Goal: Task Accomplishment & Management: Manage account settings

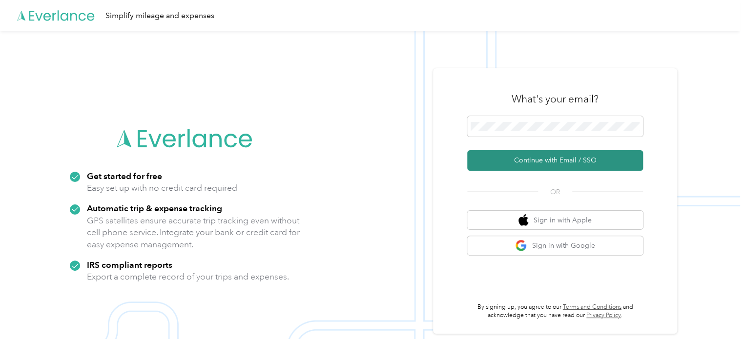
click at [524, 162] on button "Continue with Email / SSO" at bounding box center [555, 160] width 176 height 21
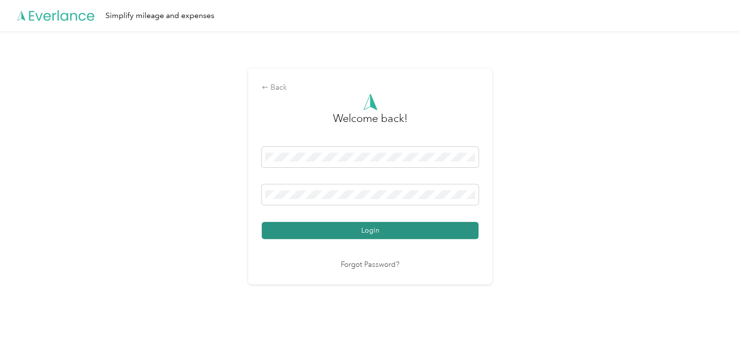
click at [436, 236] on button "Login" at bounding box center [370, 230] width 217 height 17
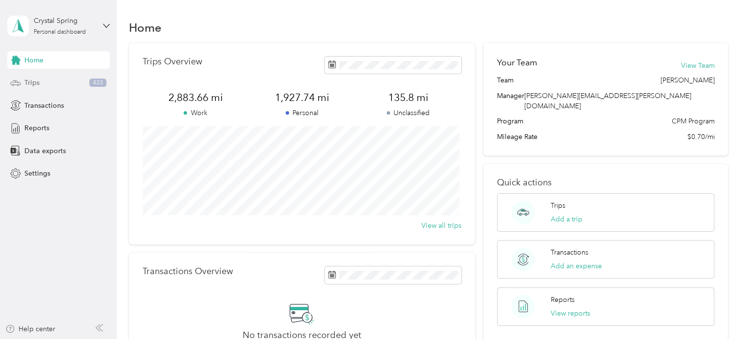
click at [25, 83] on span "Trips" at bounding box center [31, 83] width 15 height 10
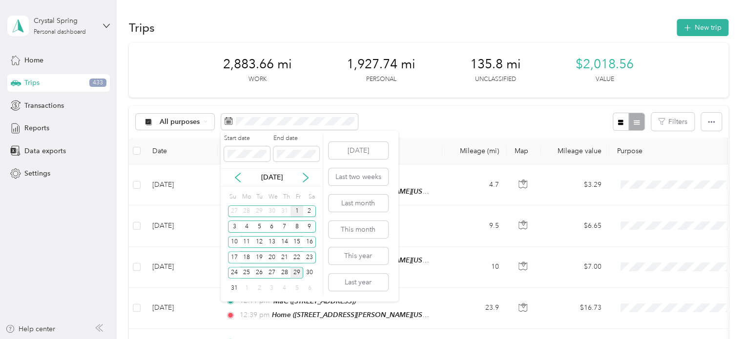
click at [300, 211] on div "1" at bounding box center [297, 212] width 13 height 12
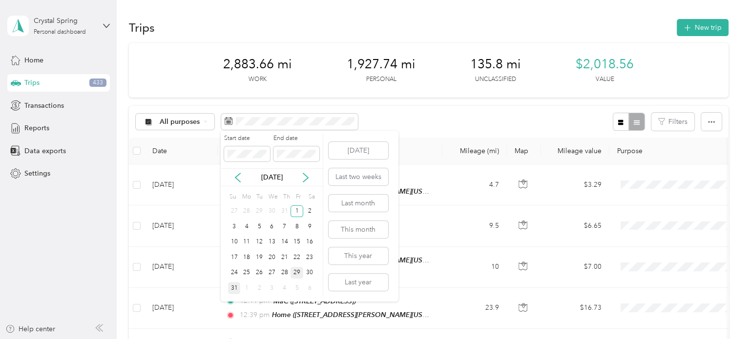
click at [235, 288] on div "31" at bounding box center [234, 288] width 13 height 12
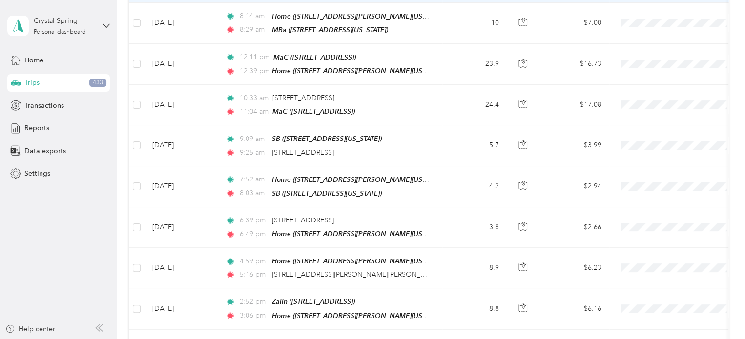
scroll to position [586, 0]
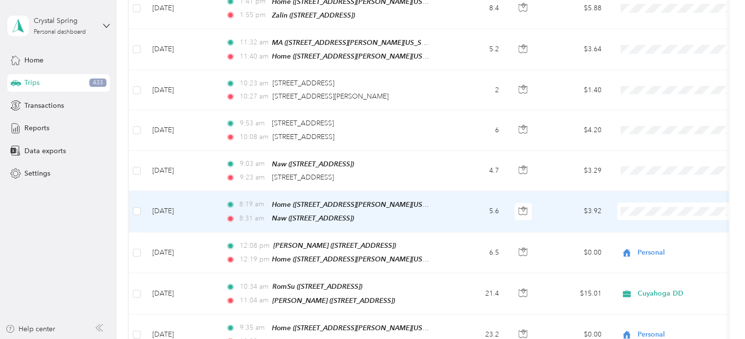
click at [625, 234] on icon at bounding box center [630, 235] width 12 height 8
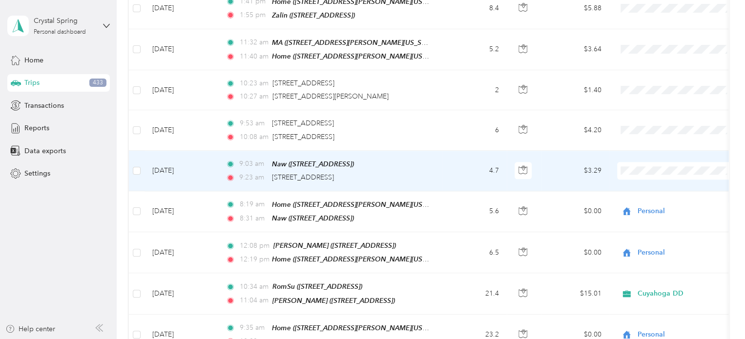
click at [637, 178] on span "Cuyahoga DD" at bounding box center [677, 177] width 107 height 10
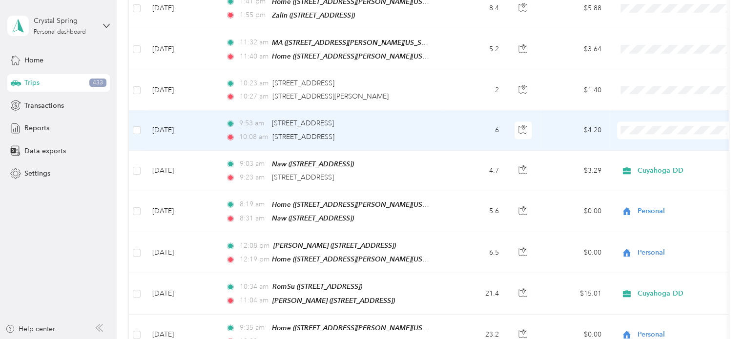
click at [639, 134] on span "Cuyahoga DD" at bounding box center [677, 137] width 107 height 10
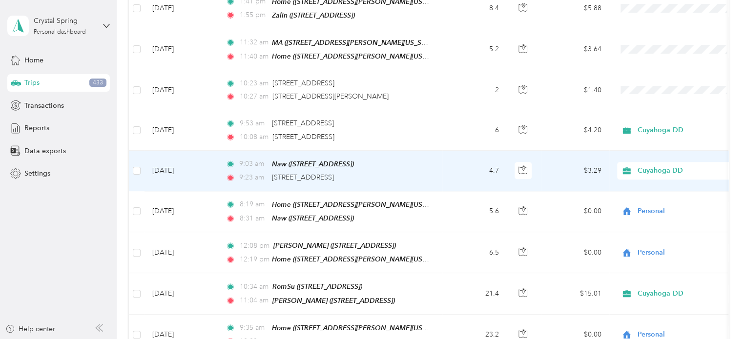
click at [646, 166] on span "Cuyahoga DD" at bounding box center [682, 171] width 89 height 11
click at [587, 169] on td "$3.29" at bounding box center [575, 171] width 68 height 41
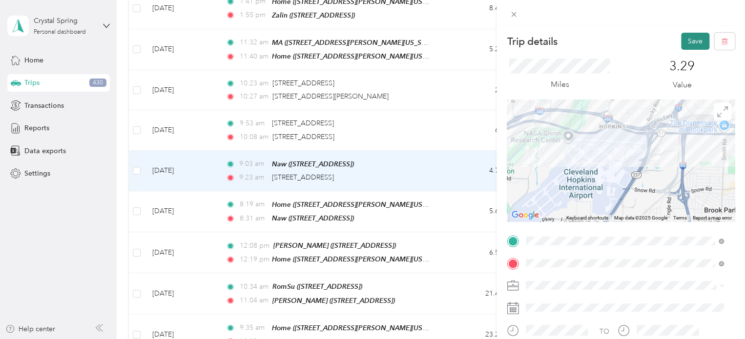
click at [695, 42] on button "Save" at bounding box center [695, 41] width 28 height 17
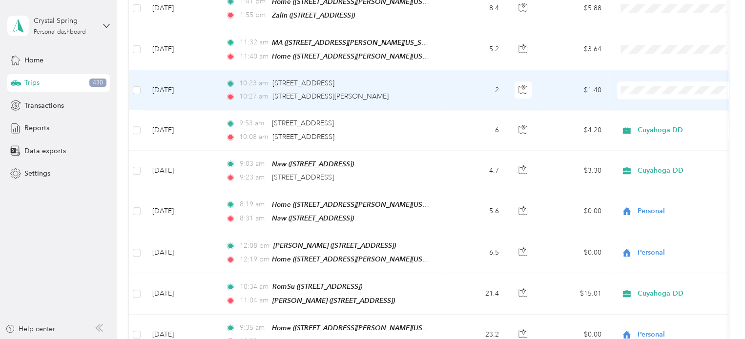
click at [633, 99] on icon at bounding box center [630, 97] width 12 height 8
click at [584, 91] on td "$1.40" at bounding box center [575, 90] width 68 height 40
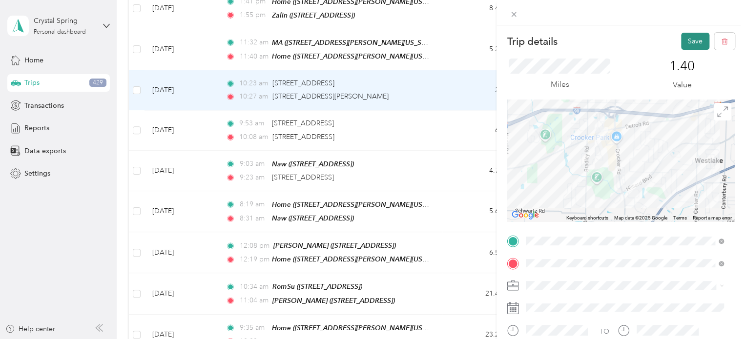
click at [690, 39] on button "Save" at bounding box center [695, 41] width 28 height 17
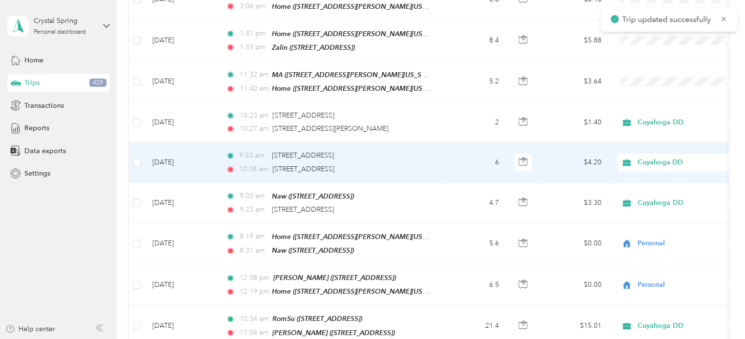
scroll to position [537, 0]
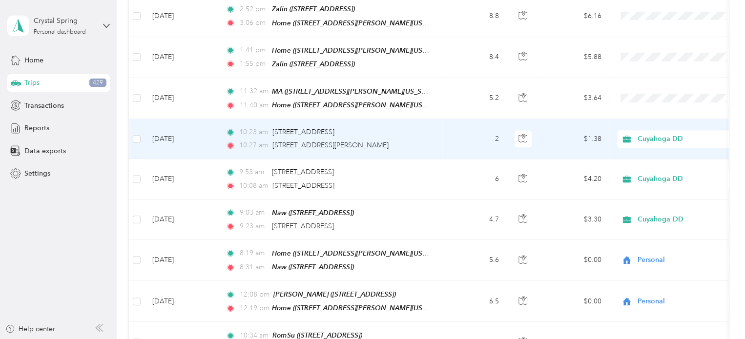
click at [564, 129] on td "$1.38" at bounding box center [575, 139] width 68 height 40
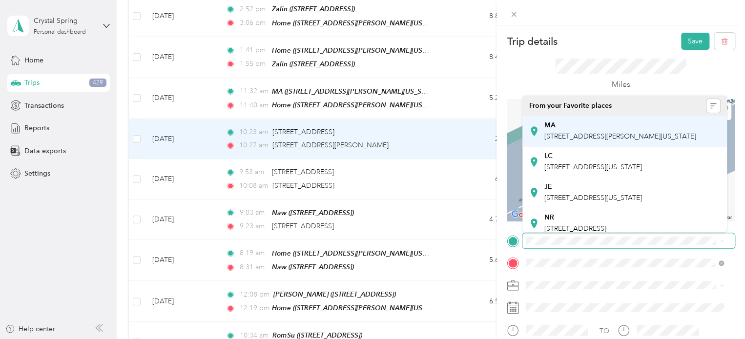
click at [645, 142] on div "MA [STREET_ADDRESS][PERSON_NAME][US_STATE]" at bounding box center [621, 131] width 152 height 21
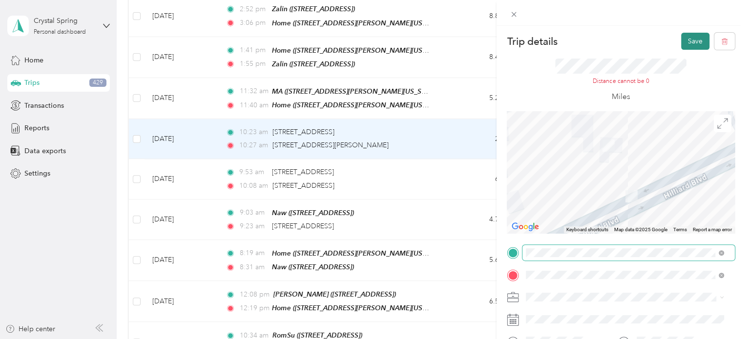
click at [684, 41] on button "Save" at bounding box center [695, 41] width 28 height 17
click at [681, 42] on button "Save" at bounding box center [695, 41] width 28 height 17
click at [460, 126] on div "Trip details Save This trip cannot be edited because it is either under review,…" at bounding box center [372, 169] width 745 height 339
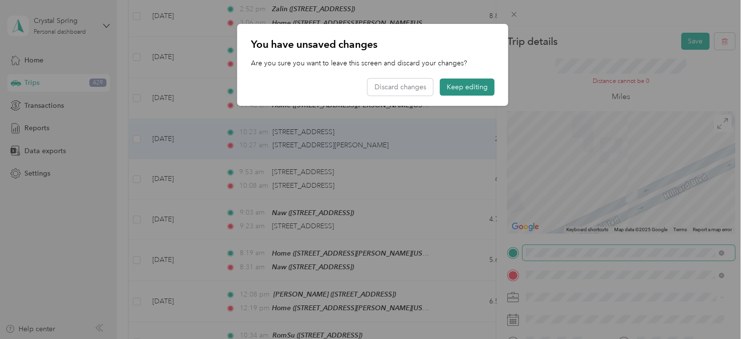
click at [482, 89] on button "Keep editing" at bounding box center [467, 87] width 55 height 17
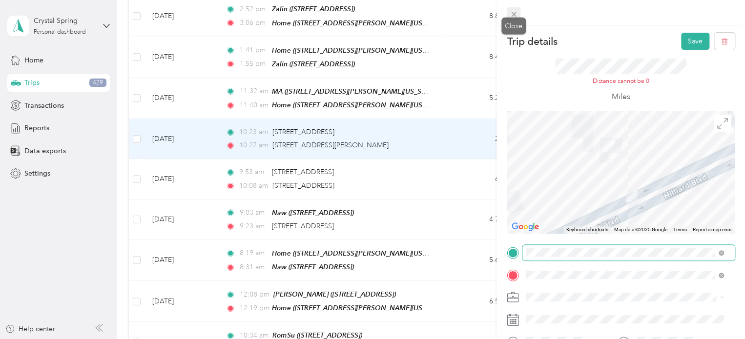
click at [514, 13] on icon at bounding box center [513, 14] width 5 height 5
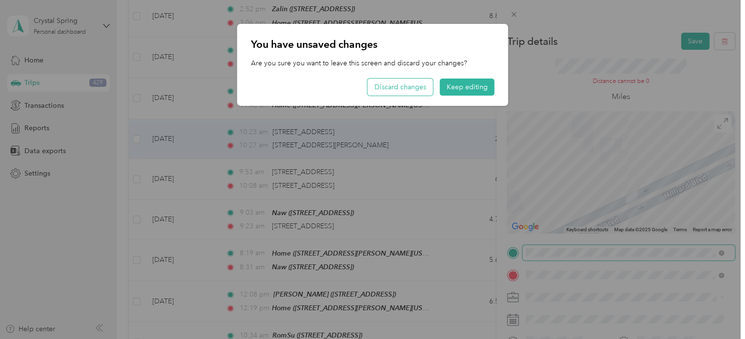
click at [399, 85] on button "Discard changes" at bounding box center [400, 87] width 65 height 17
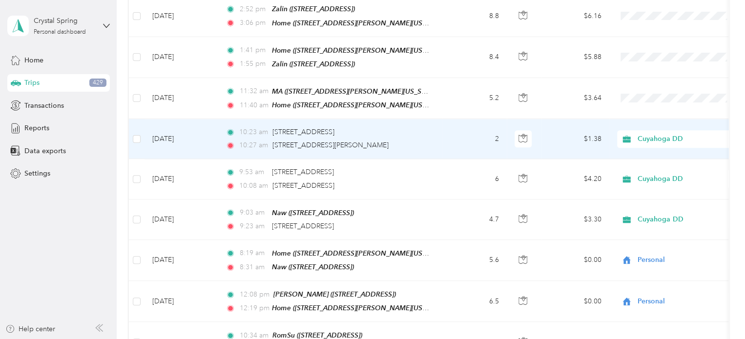
click at [579, 136] on td "$1.38" at bounding box center [575, 139] width 68 height 40
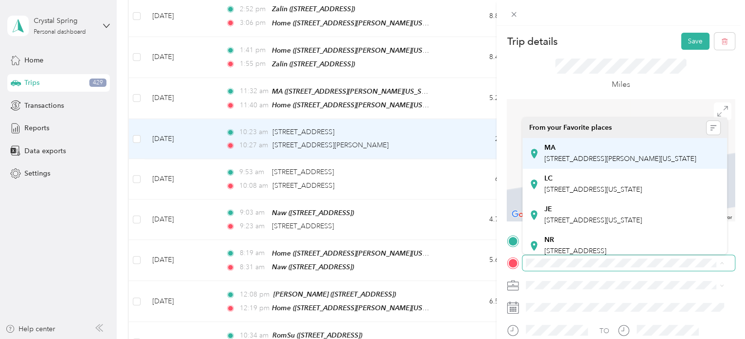
click at [660, 164] on div "MA [STREET_ADDRESS][PERSON_NAME][US_STATE]" at bounding box center [621, 154] width 152 height 21
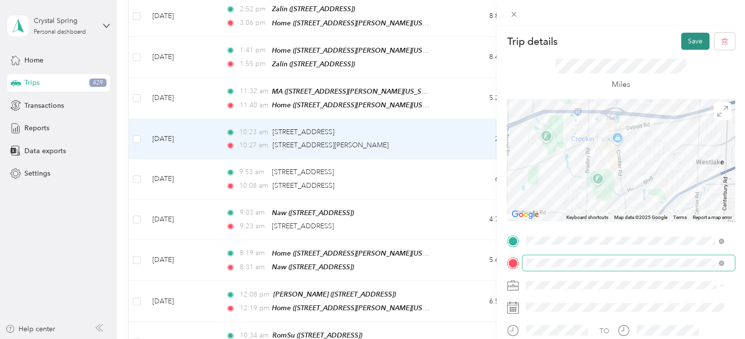
click at [682, 41] on button "Save" at bounding box center [695, 41] width 28 height 17
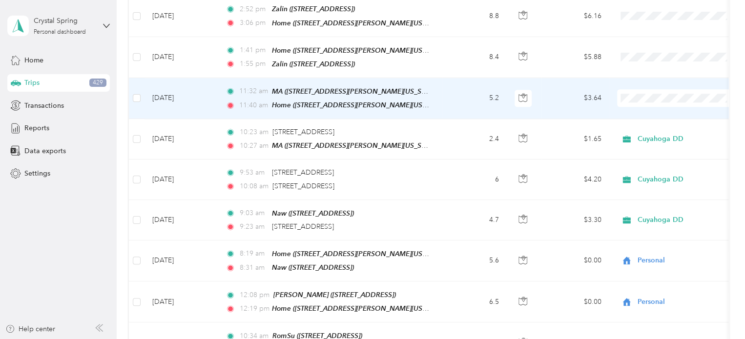
click at [644, 107] on span "Cuyahoga DD" at bounding box center [686, 106] width 90 height 10
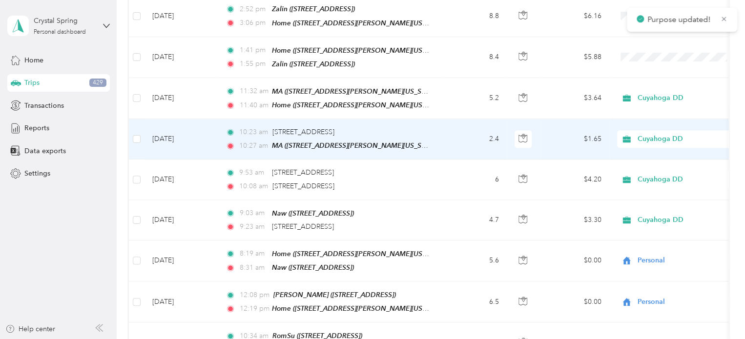
scroll to position [440, 0]
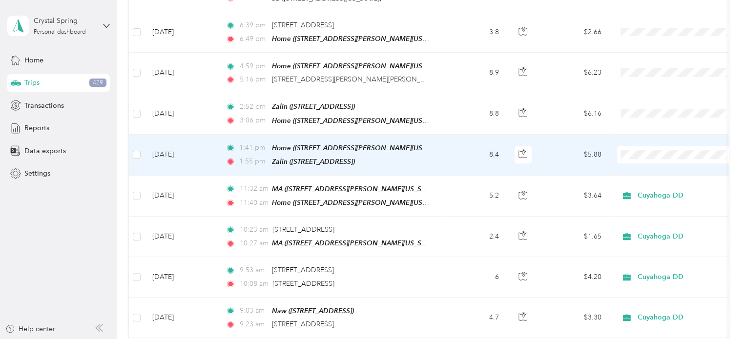
click at [639, 163] on span "Cuyahoga DD" at bounding box center [677, 164] width 107 height 10
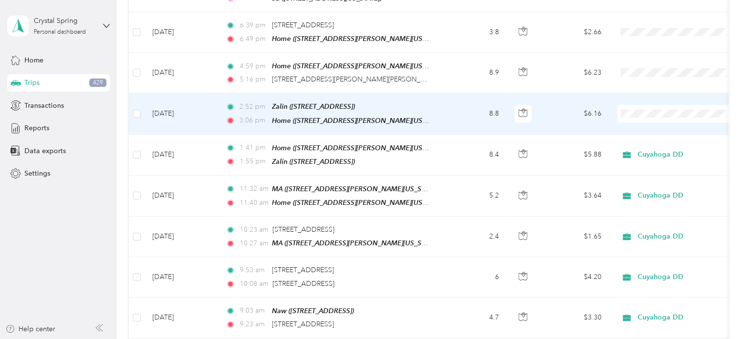
click at [649, 121] on span "Cuyahoga DD" at bounding box center [686, 123] width 90 height 10
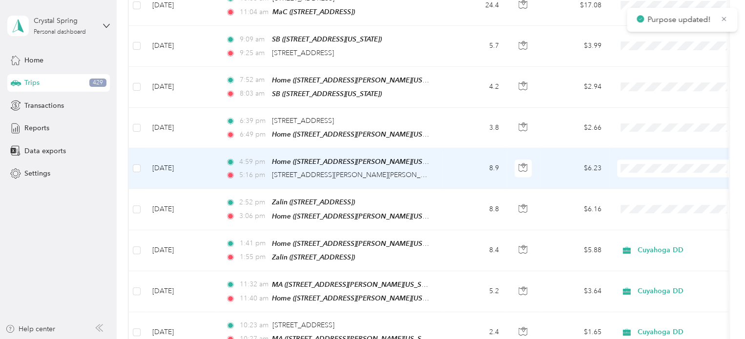
scroll to position [342, 0]
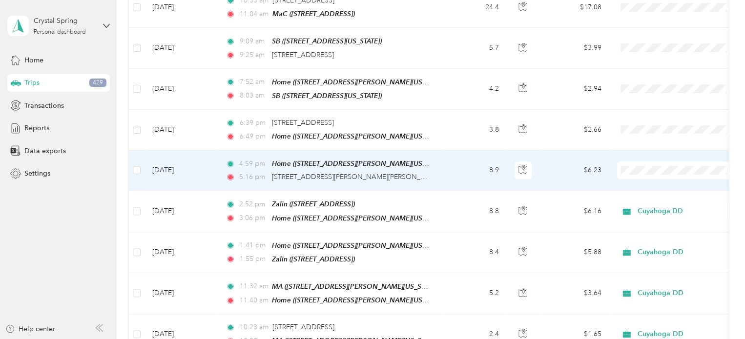
click at [593, 173] on td "$6.23" at bounding box center [575, 170] width 68 height 41
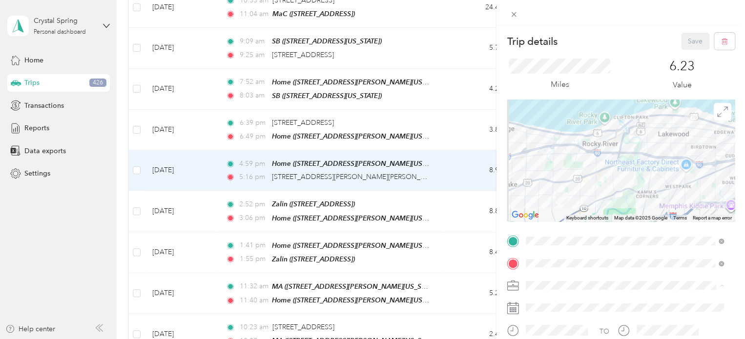
click at [551, 300] on span "Cuyahoga DD" at bounding box center [551, 303] width 44 height 8
click at [685, 42] on button "Save" at bounding box center [695, 41] width 28 height 17
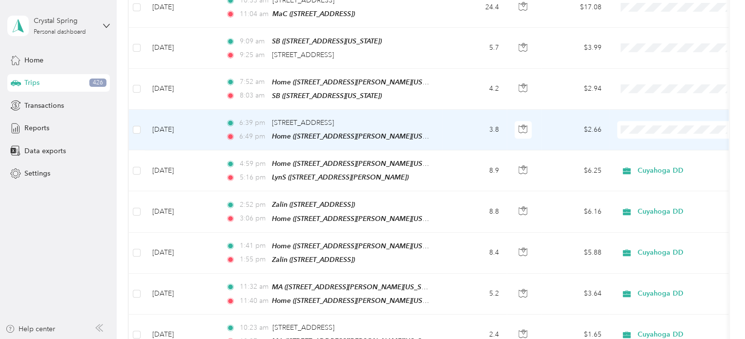
click at [611, 134] on td at bounding box center [677, 130] width 137 height 41
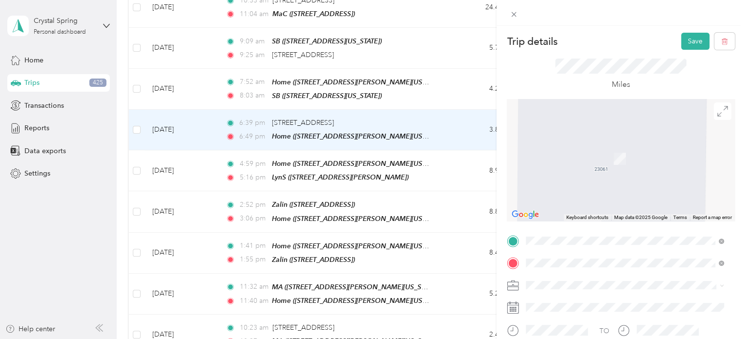
click at [615, 140] on span "[STREET_ADDRESS][PERSON_NAME]" at bounding box center [603, 136] width 116 height 8
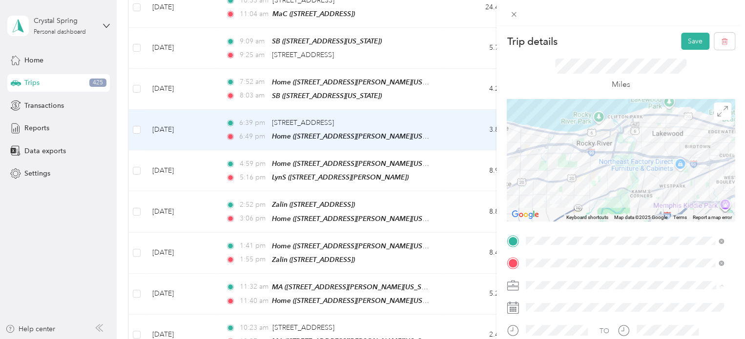
click at [543, 318] on span "Personal" at bounding box center [542, 319] width 26 height 8
click at [688, 48] on button "Save" at bounding box center [695, 41] width 28 height 17
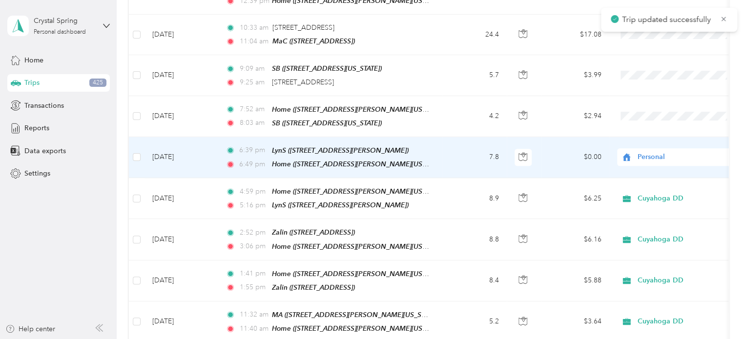
scroll to position [293, 0]
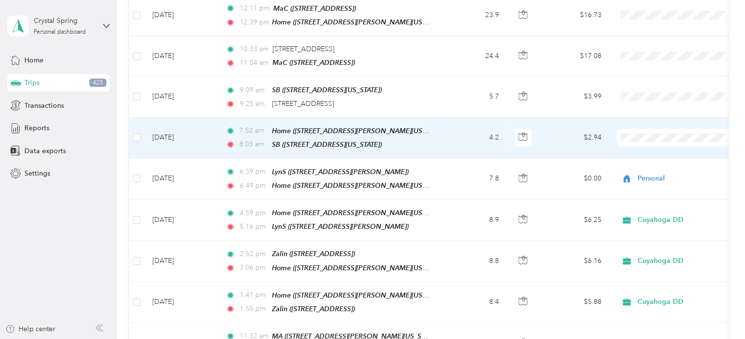
click at [651, 168] on span "Personal" at bounding box center [686, 167] width 90 height 10
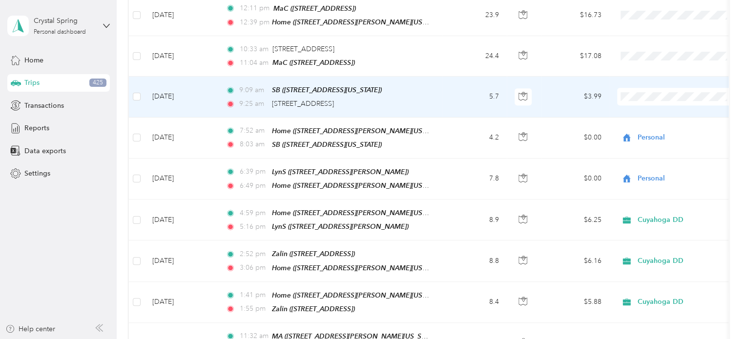
scroll to position [244, 0]
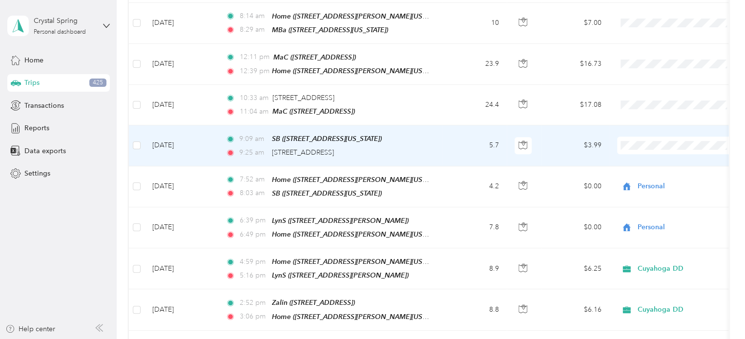
click at [665, 156] on span "Cuyahoga DD" at bounding box center [686, 158] width 90 height 10
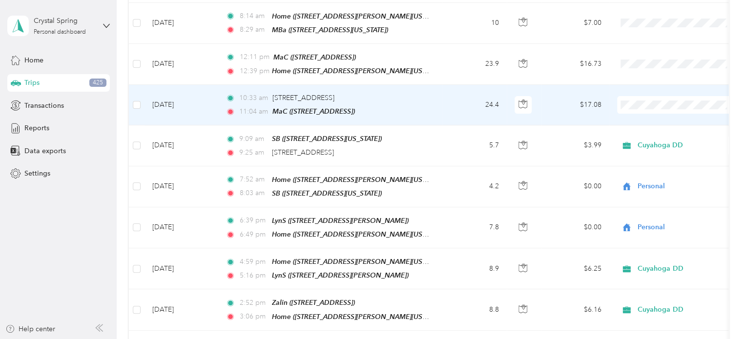
click at [641, 117] on span "Cuyahoga DD" at bounding box center [686, 118] width 90 height 10
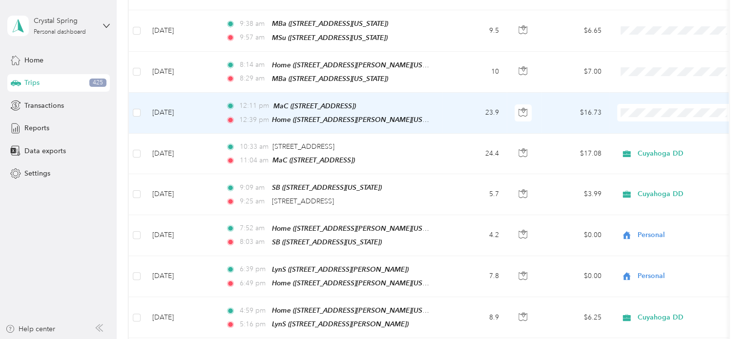
click at [639, 141] on span "Personal" at bounding box center [677, 144] width 107 height 10
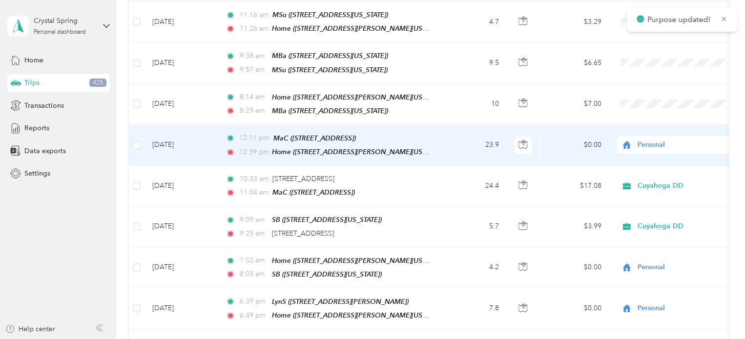
scroll to position [147, 0]
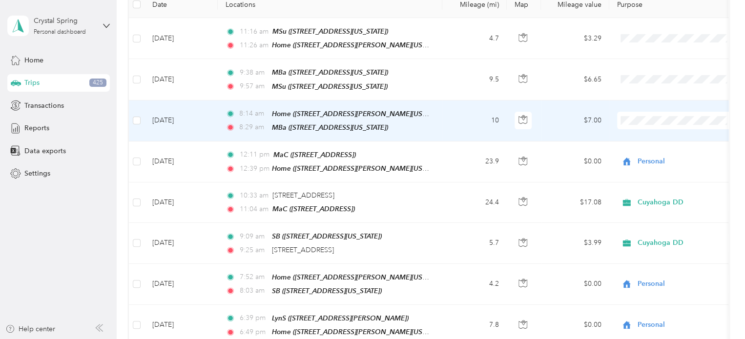
click at [641, 152] on span "Personal" at bounding box center [677, 153] width 107 height 10
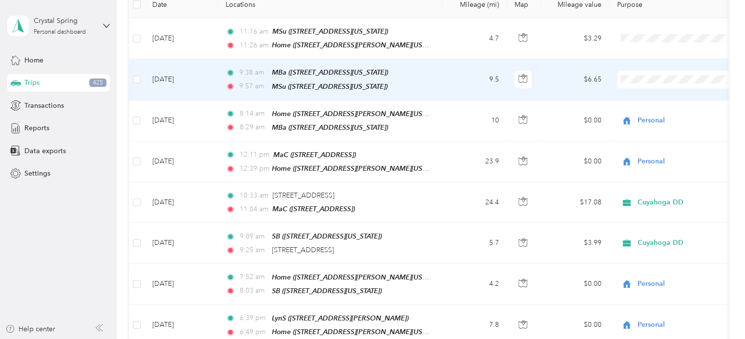
click at [639, 93] on span "Cuyahoga DD" at bounding box center [677, 96] width 107 height 10
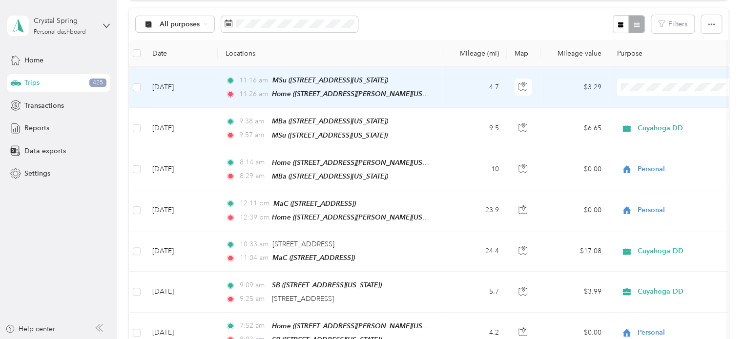
click at [643, 121] on span "Personal" at bounding box center [686, 122] width 90 height 10
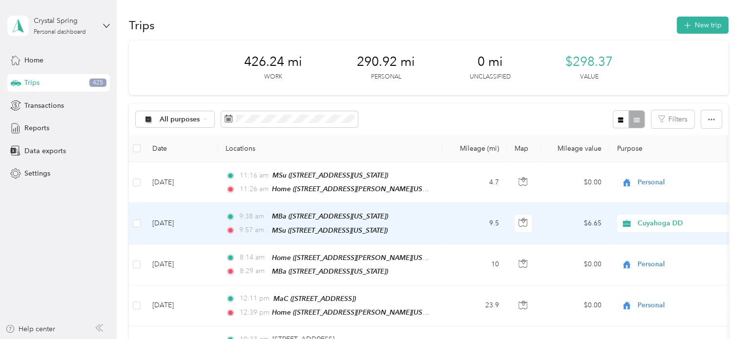
scroll to position [0, 0]
